Goal: Information Seeking & Learning: Find specific fact

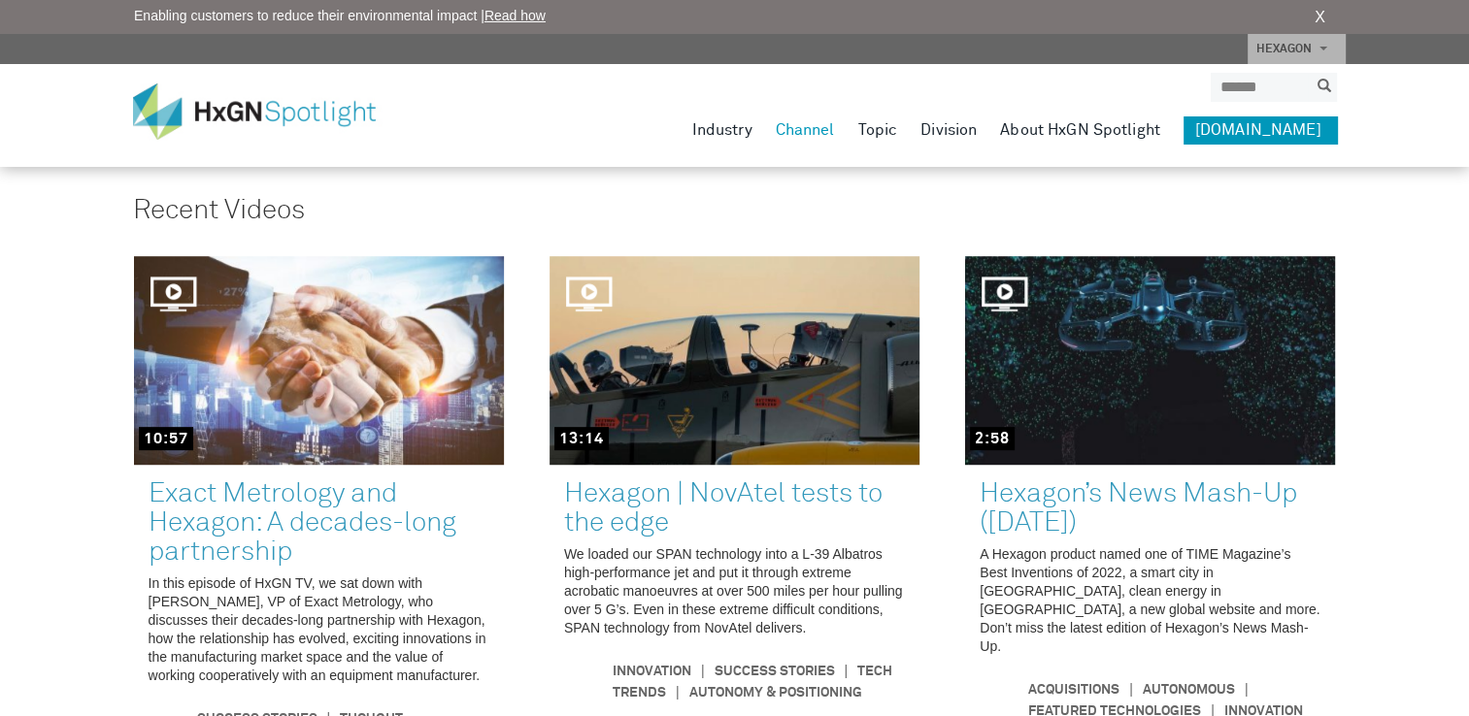
scroll to position [194, 0]
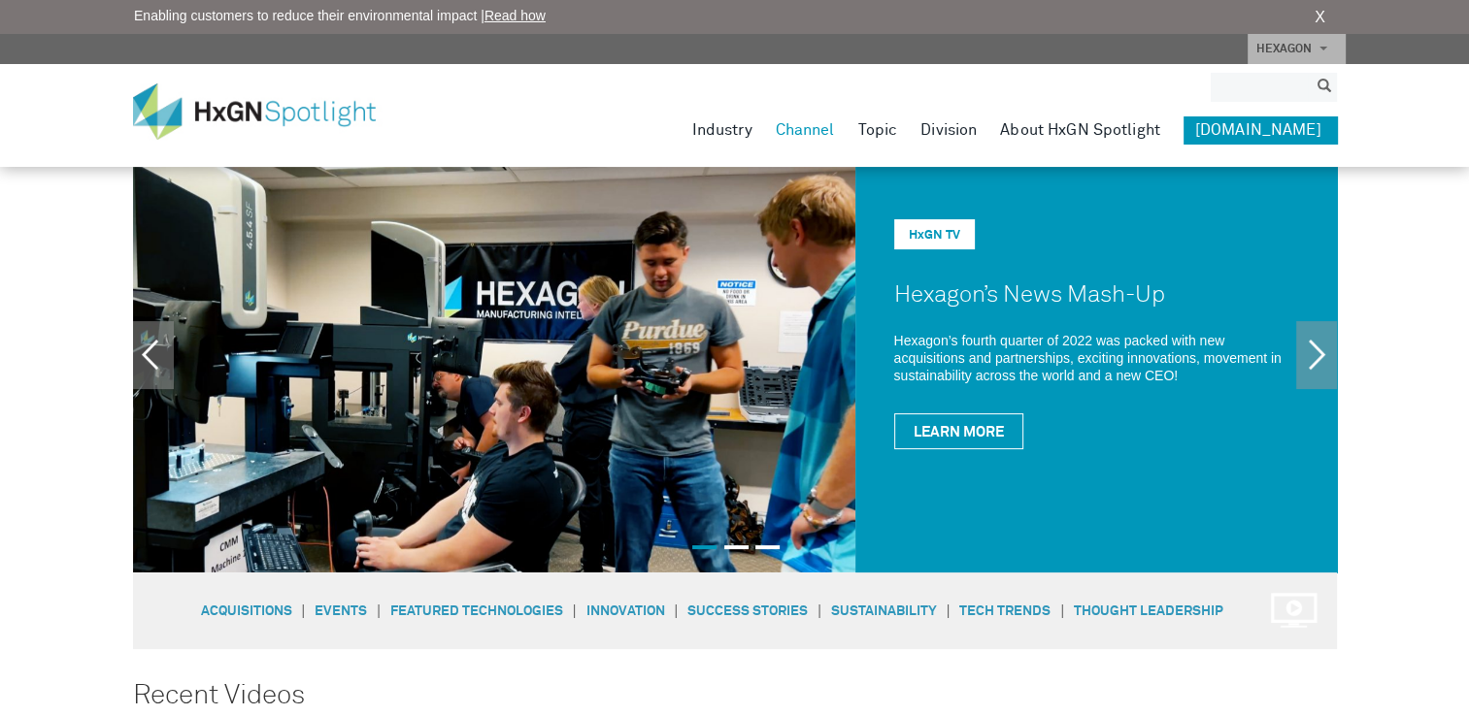
click at [1258, 87] on input "search" at bounding box center [1259, 87] width 97 height 29
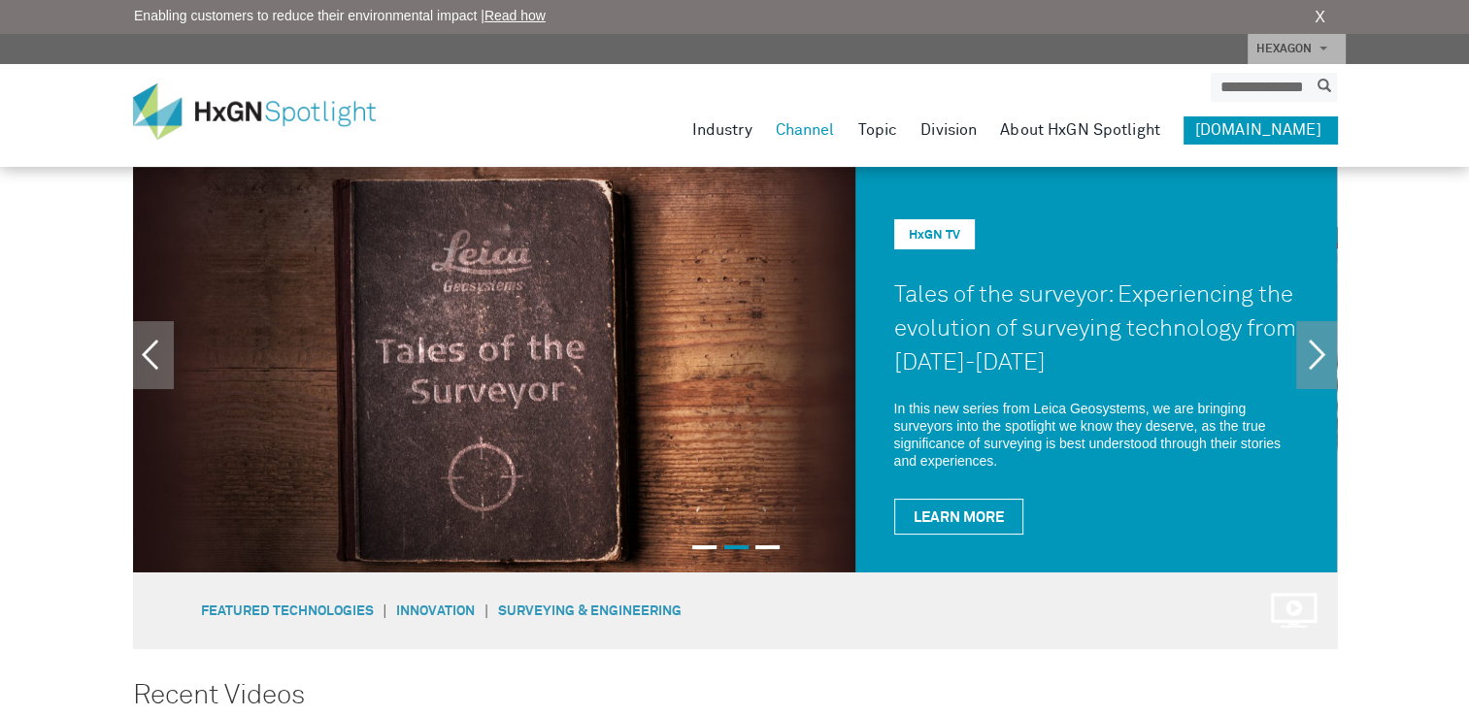
scroll to position [0, 26]
type input "**********"
click at [1312, 76] on button "submit" at bounding box center [1324, 87] width 25 height 22
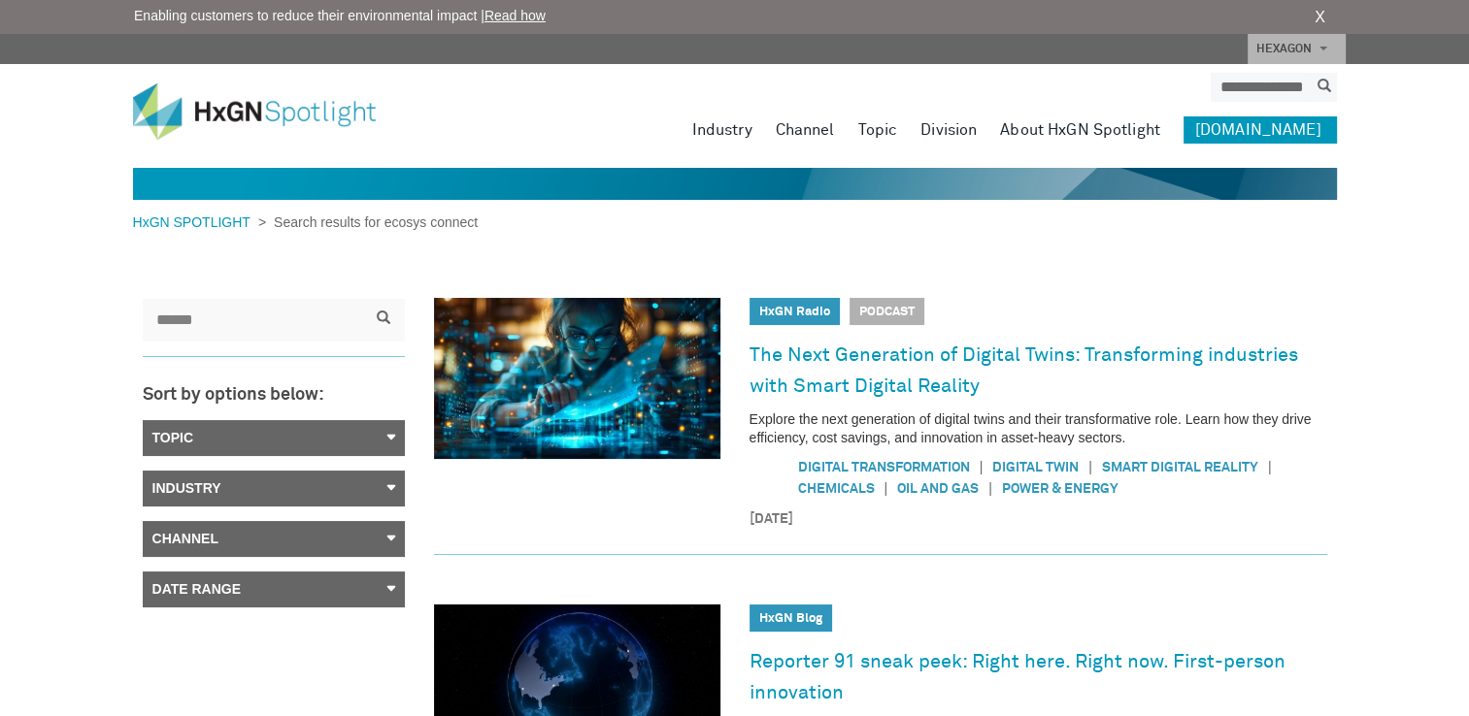
click at [387, 437] on link "Topic" at bounding box center [274, 438] width 262 height 36
